Goal: Find contact information: Obtain details needed to contact an individual or organization

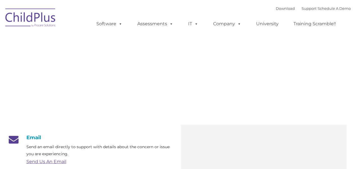
type input ""
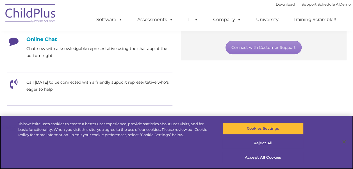
scroll to position [150, 0]
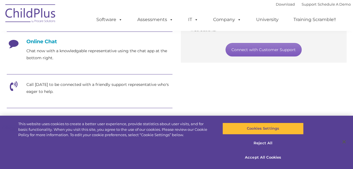
click at [254, 48] on link "Connect with Customer Support" at bounding box center [264, 49] width 76 height 13
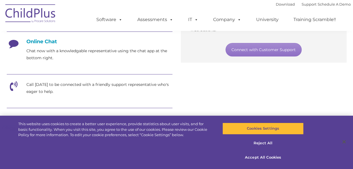
click at [331, 63] on div "Email Send an email directly to support with details about the concern or issue…" at bounding box center [177, 93] width 348 height 226
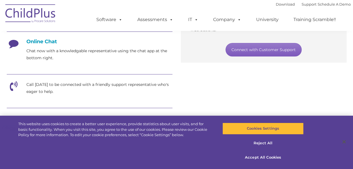
click at [259, 48] on link "Connect with Customer Support" at bounding box center [264, 49] width 76 height 13
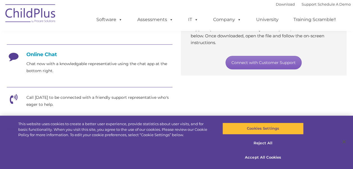
scroll to position [136, 0]
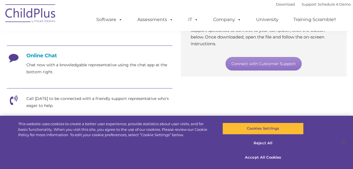
click at [44, 57] on h4 "Online Chat" at bounding box center [90, 56] width 166 height 6
click at [13, 58] on icon at bounding box center [14, 60] width 14 height 14
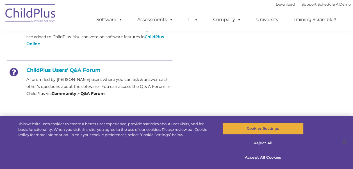
scroll to position [251, 0]
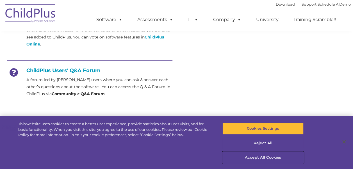
click at [268, 157] on button "Accept All Cookies" at bounding box center [262, 158] width 81 height 12
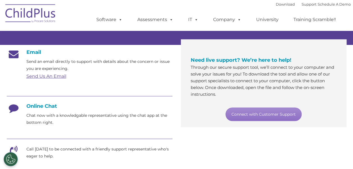
scroll to position [86, 0]
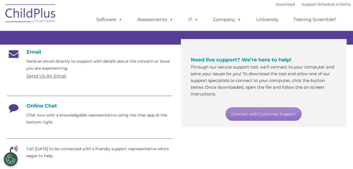
click at [181, 30] on ul "Software ChildPlus: The original and most widely-used Head Start data managemen…" at bounding box center [218, 19] width 266 height 22
click at [254, 152] on div "Email Send an email directly to support with details about the concern or issue…" at bounding box center [177, 158] width 348 height 226
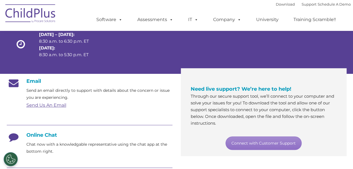
scroll to position [58, 0]
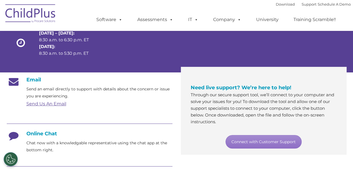
click at [48, 103] on link "Send Us An Email" at bounding box center [46, 103] width 40 height 5
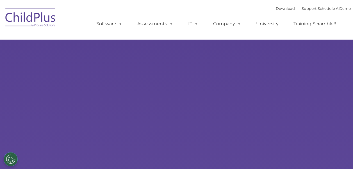
select select "MEDIUM"
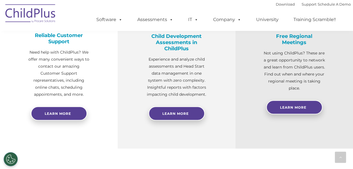
scroll to position [238, 0]
